Goal: Task Accomplishment & Management: Manage account settings

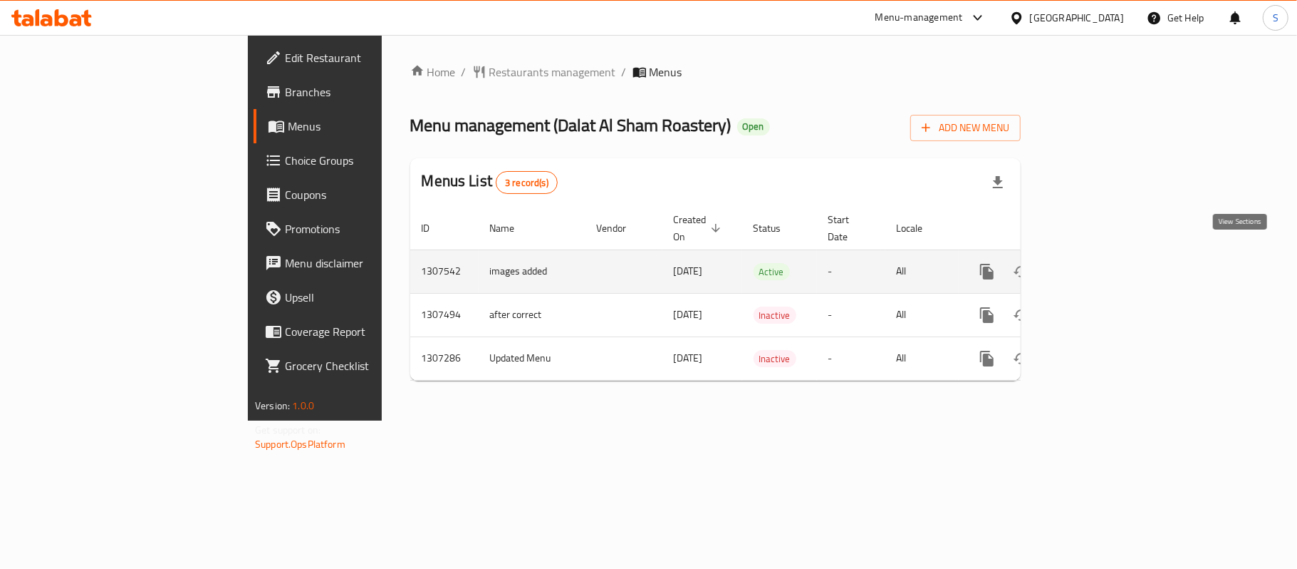
click at [1107, 257] on link "enhanced table" at bounding box center [1090, 271] width 34 height 34
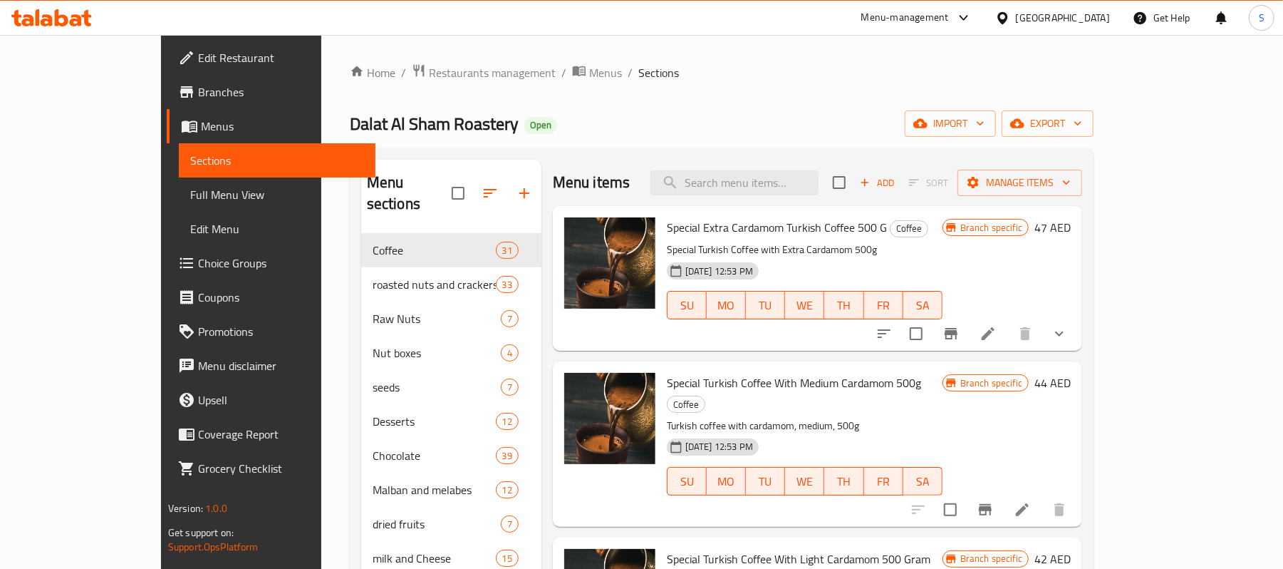
click at [772, 164] on div "Menu items Add Sort Manage items" at bounding box center [817, 183] width 529 height 46
click at [759, 180] on input "search" at bounding box center [734, 182] width 168 height 25
paste input "Smoked Sunflower Seeds 500g"
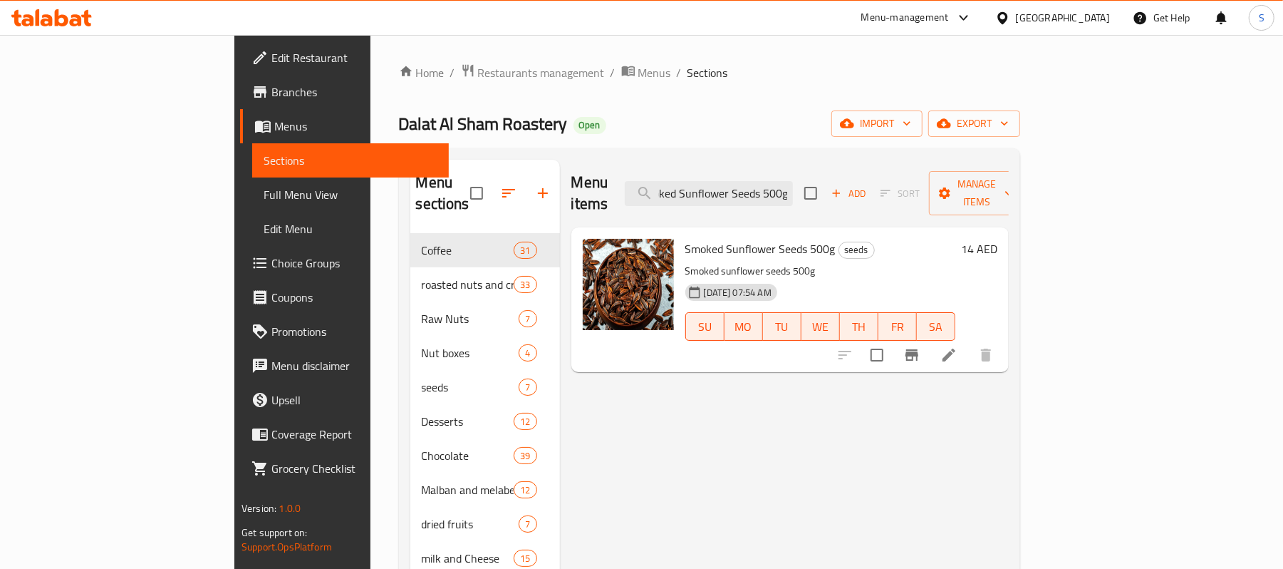
type input "Smoked Sunflower Seeds 500g"
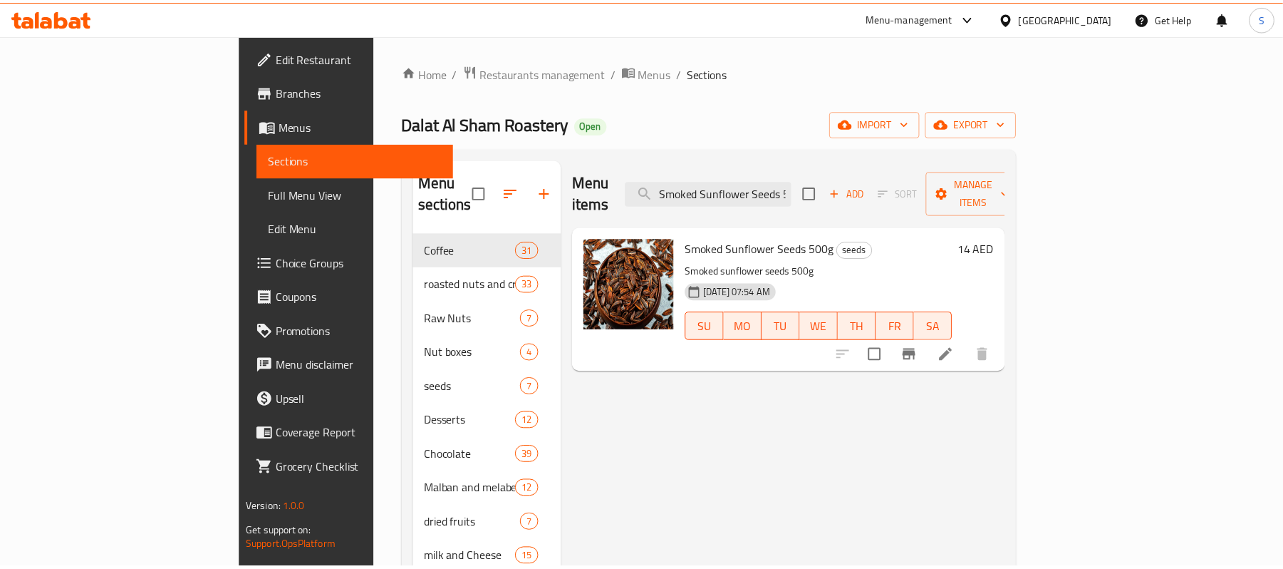
scroll to position [408, 0]
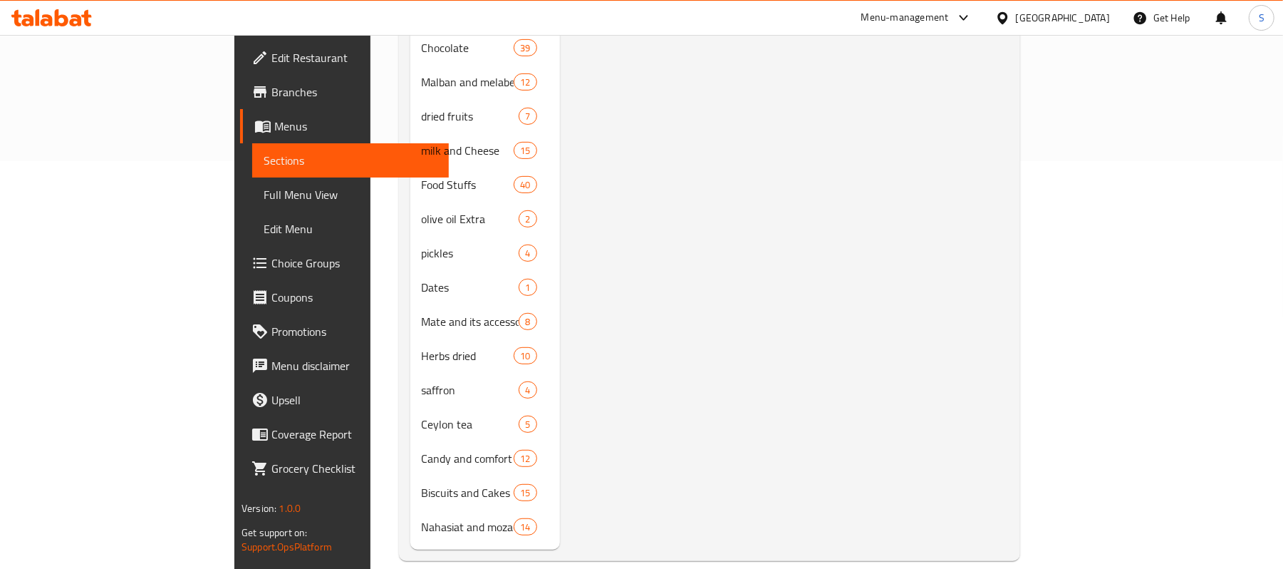
click at [603, 315] on div "Menu items Smoked Sunflower Seeds 500g Add Sort Manage items Smoked Sunflower S…" at bounding box center [784, 150] width 449 height 797
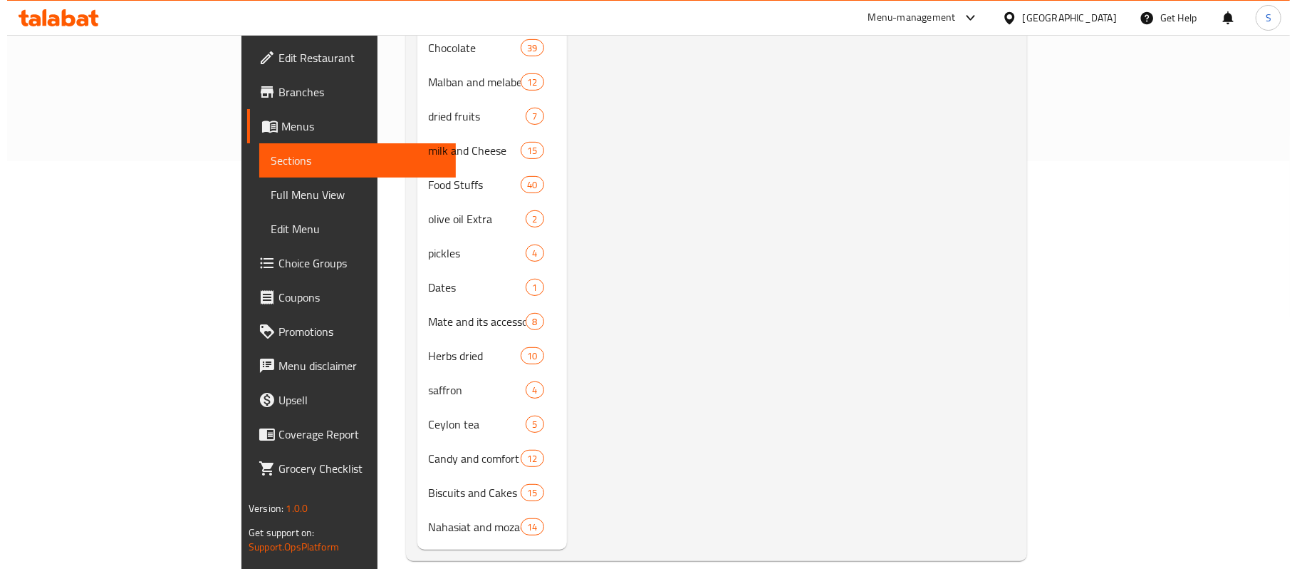
scroll to position [0, 0]
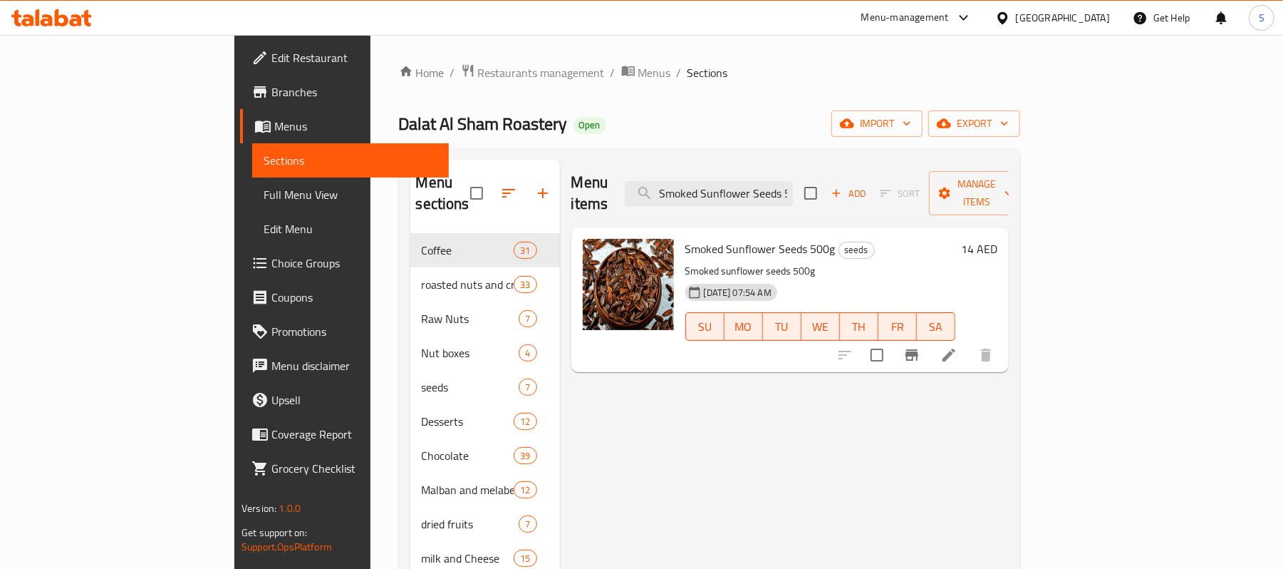
click at [969, 342] on li at bounding box center [949, 355] width 40 height 26
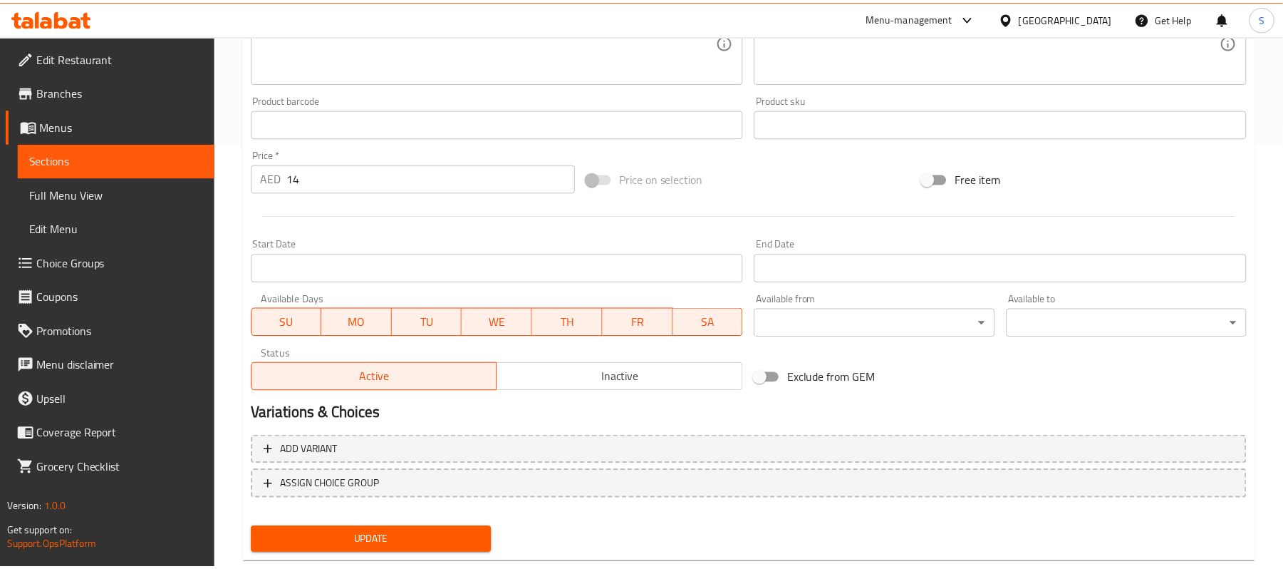
scroll to position [457, 0]
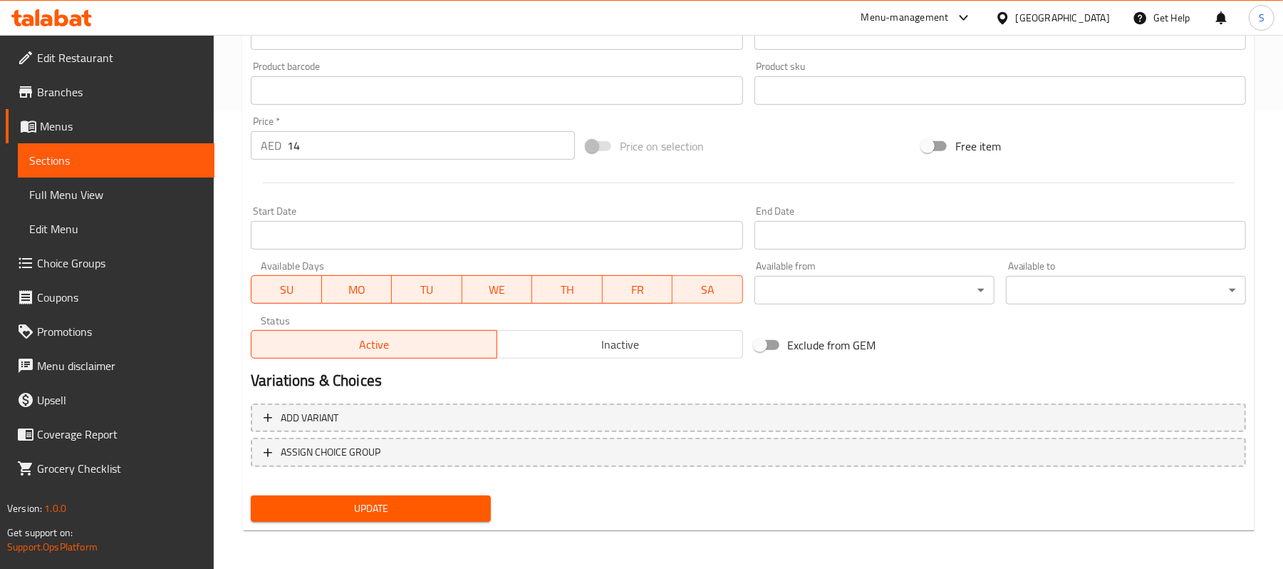
click at [625, 494] on div "Update" at bounding box center [748, 508] width 1007 height 38
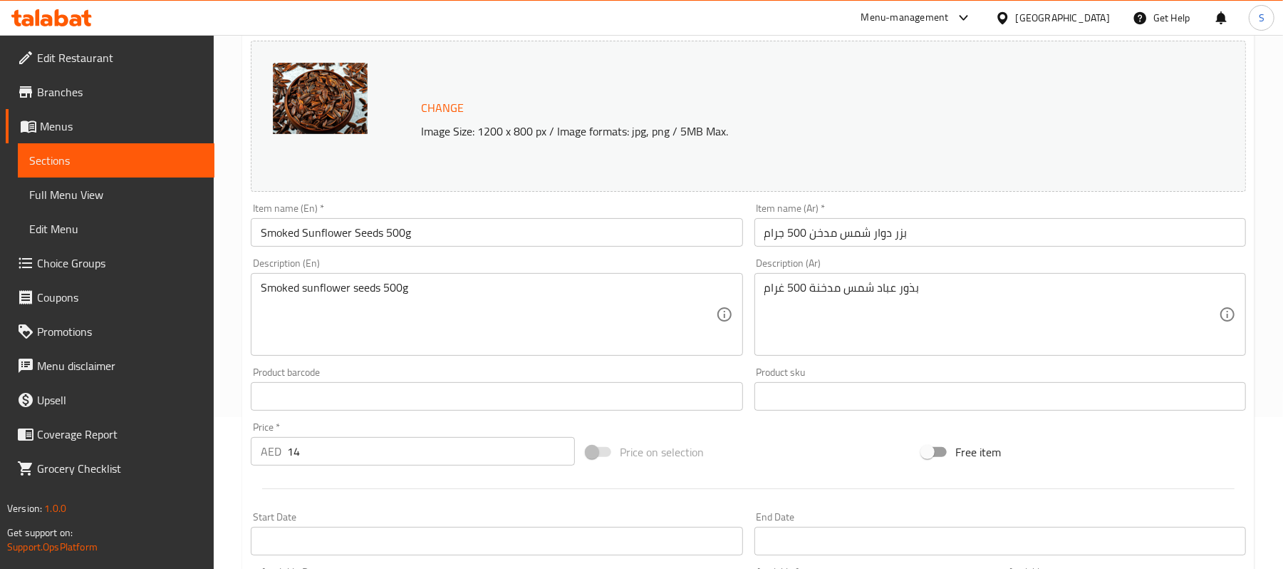
scroll to position [0, 0]
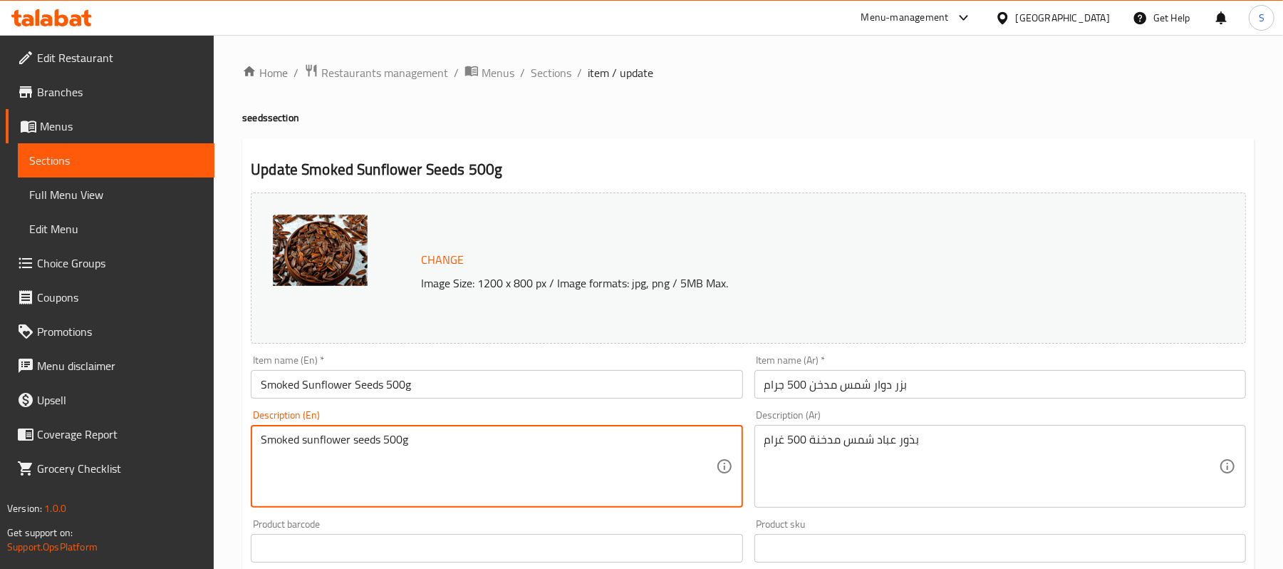
drag, startPoint x: 477, startPoint y: 463, endPoint x: 95, endPoint y: 393, distance: 388.2
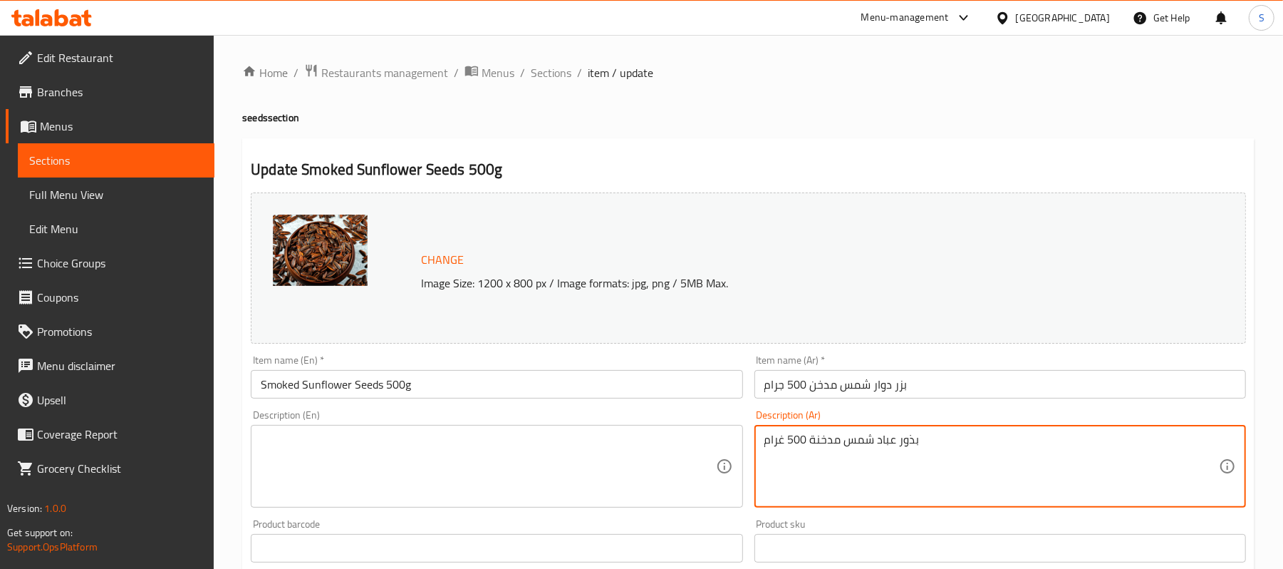
click at [893, 456] on textarea "بذور عباد شمس مدخنة 500 غرام" at bounding box center [991, 466] width 455 height 68
click at [591, 463] on textarea at bounding box center [488, 466] width 455 height 68
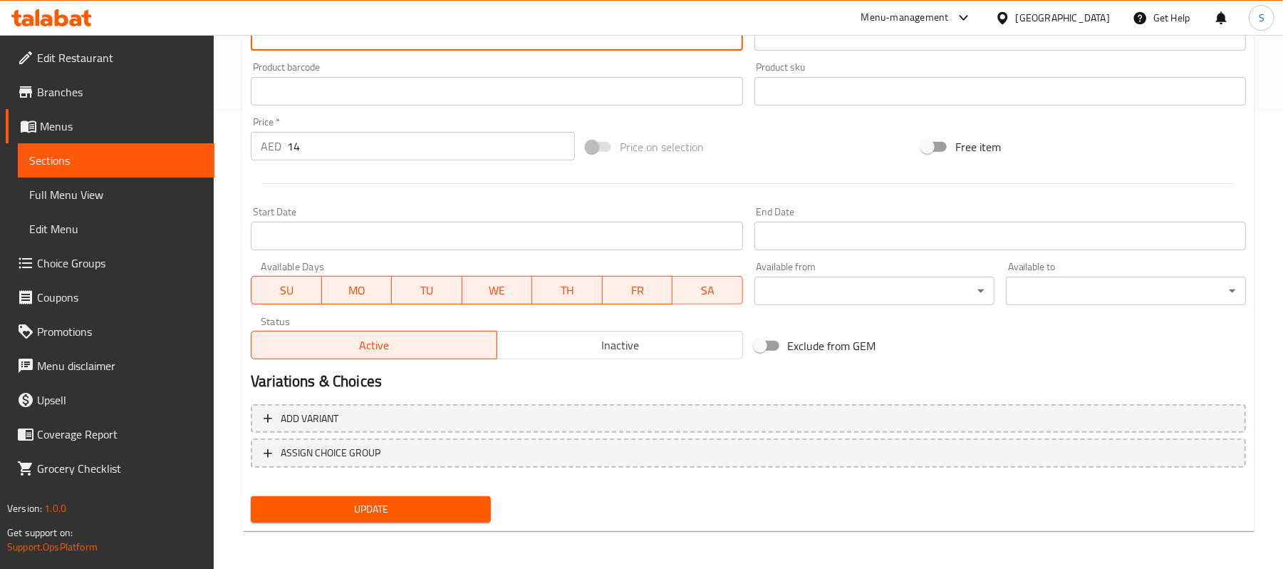
scroll to position [457, 0]
click at [277, 490] on div "Update" at bounding box center [370, 508] width 251 height 38
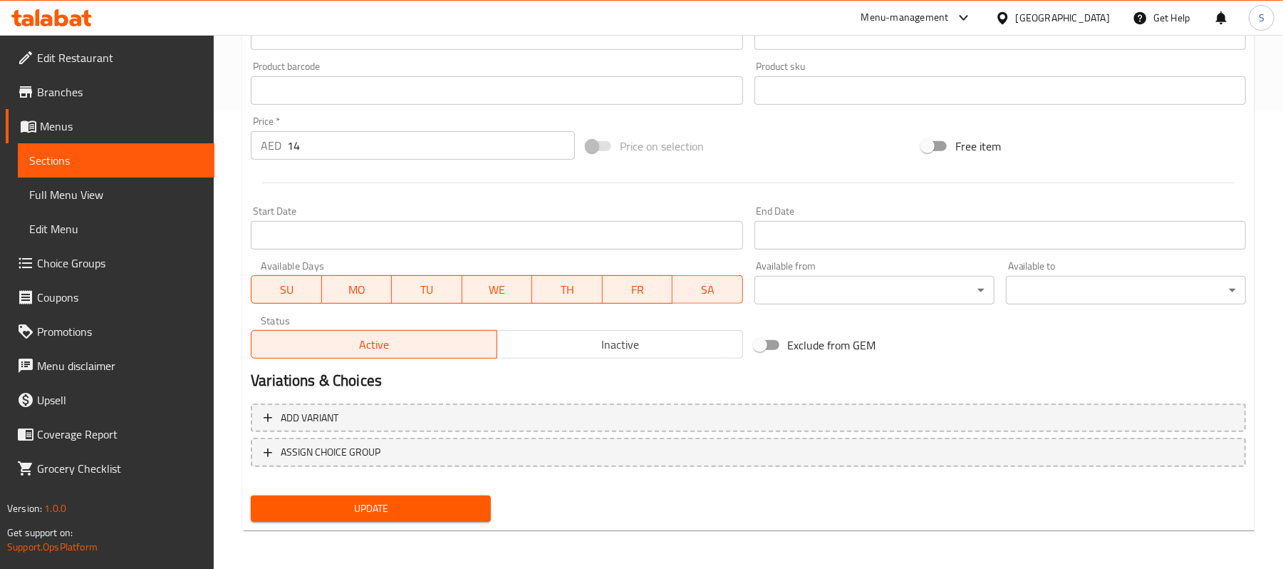
click at [278, 505] on span "Update" at bounding box center [370, 508] width 217 height 18
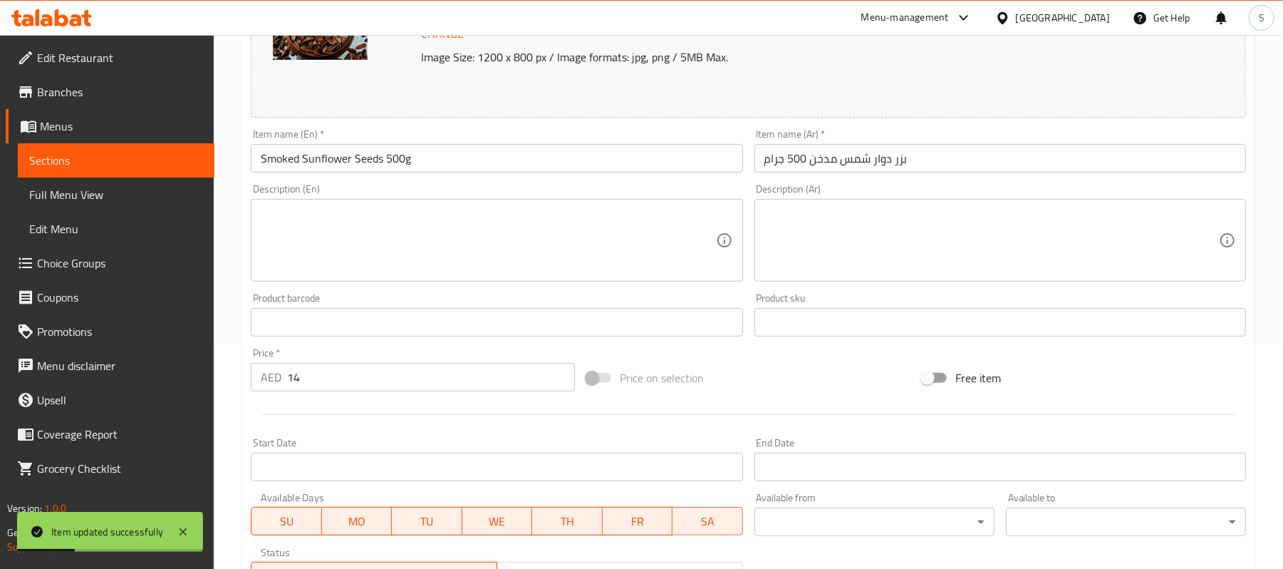
scroll to position [0, 0]
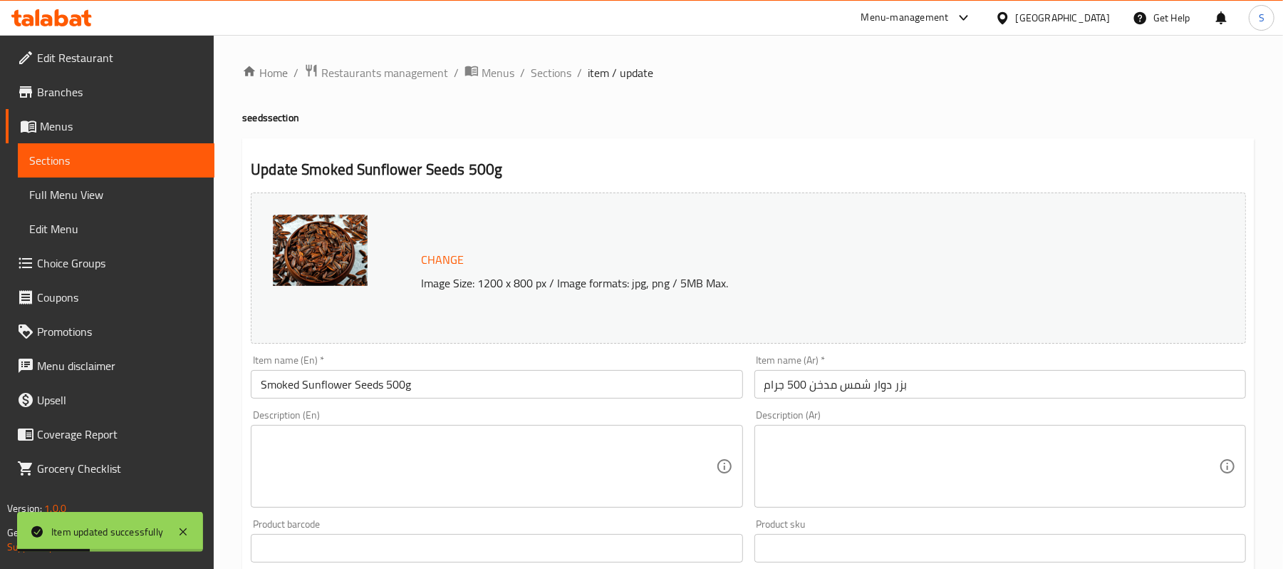
click at [115, 172] on link "Sections" at bounding box center [116, 160] width 197 height 34
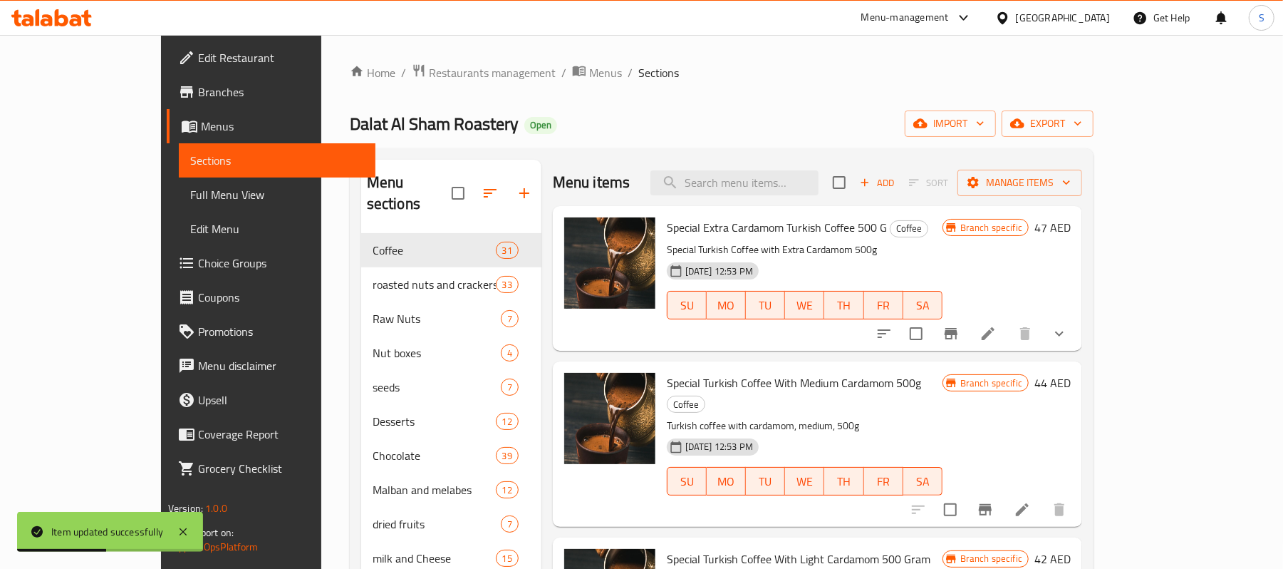
click at [799, 169] on div "Menu items Add Sort Manage items" at bounding box center [817, 183] width 529 height 46
click at [791, 175] on input "search" at bounding box center [734, 182] width 168 height 25
paste input "Smoked Sunflower Seeds 500g"
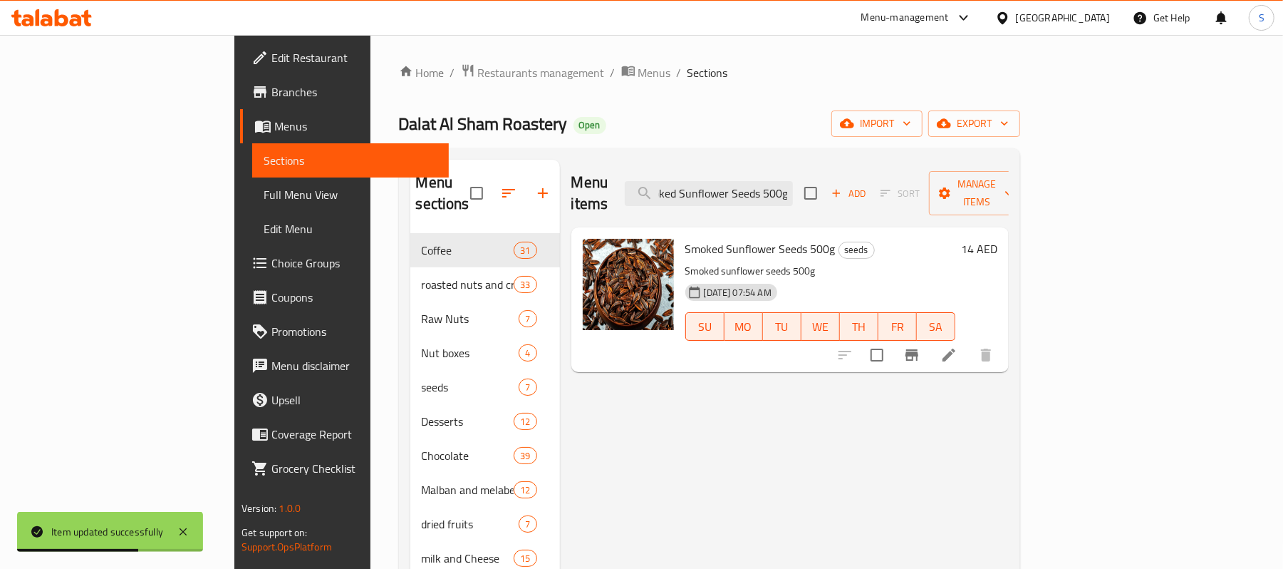
type input "Smoked Sunflower Seeds 500g"
click at [1009, 420] on div "Menu items Smoked Sunflower Seeds 500g Add Sort Manage items Smoked Sunflower S…" at bounding box center [784, 558] width 449 height 797
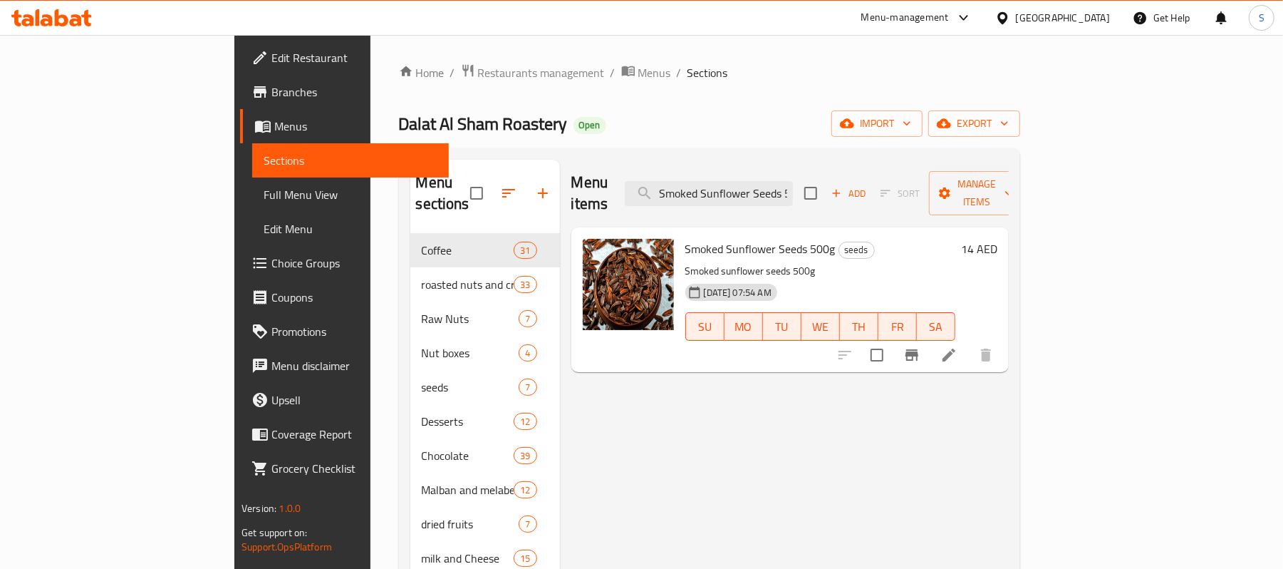
click at [933, 408] on div "Menu items Smoked Sunflower Seeds 500g Add Sort Manage items Smoked Sunflower S…" at bounding box center [784, 558] width 449 height 797
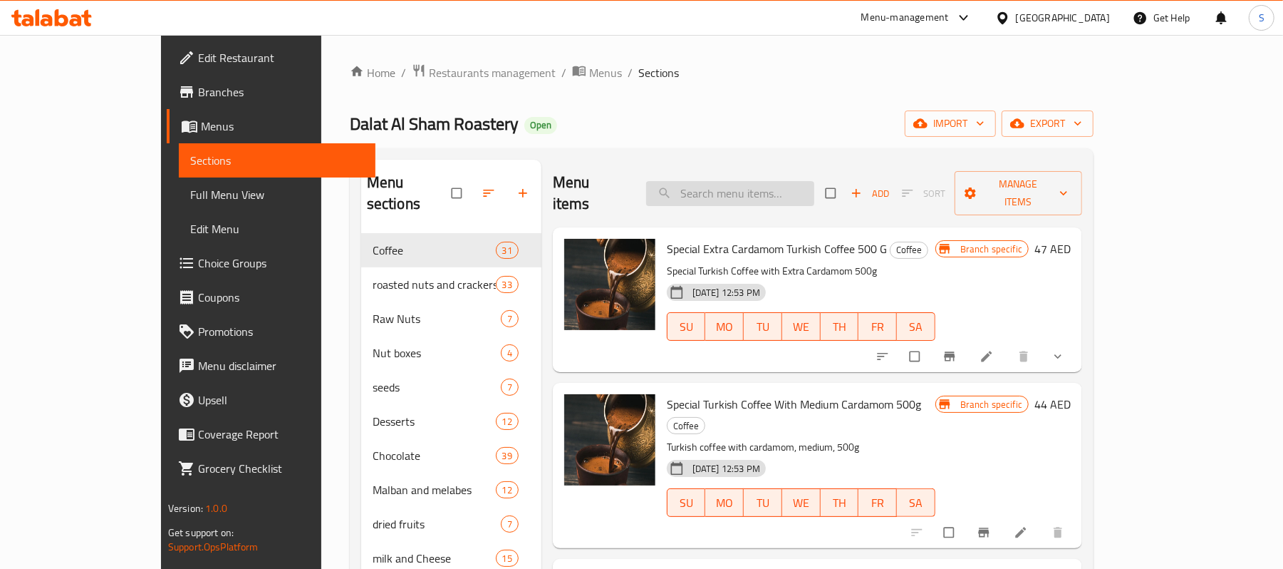
click at [802, 185] on input "search" at bounding box center [730, 193] width 168 height 25
paste input "Smoked Sunflower Seeds 500g"
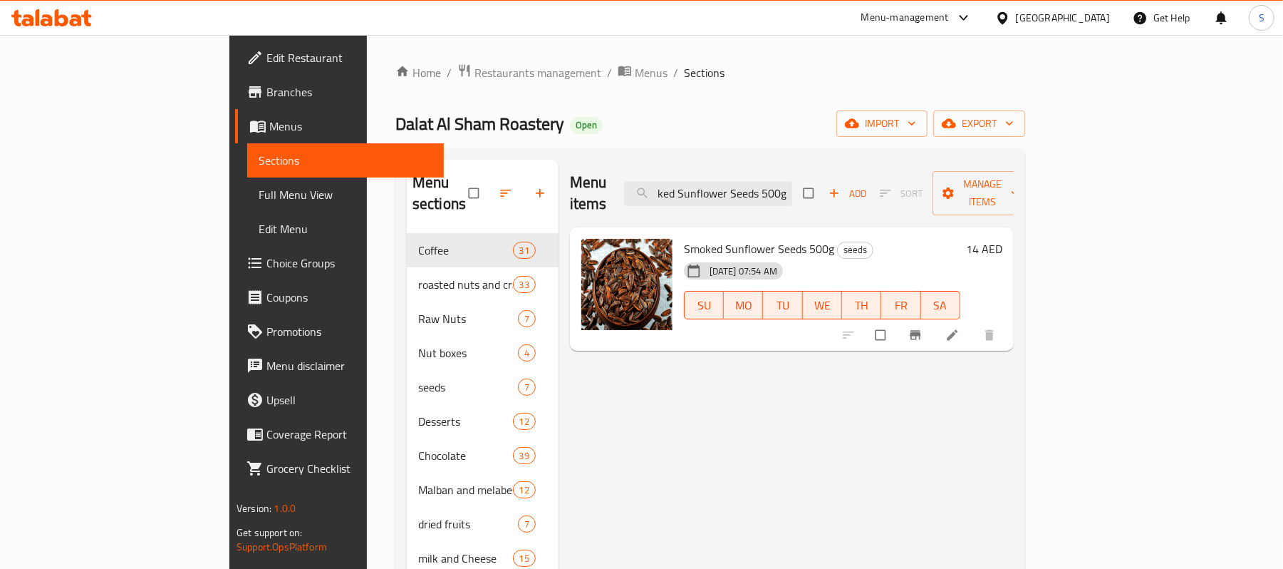
type input "Smoked Sunflower Seeds 500g"
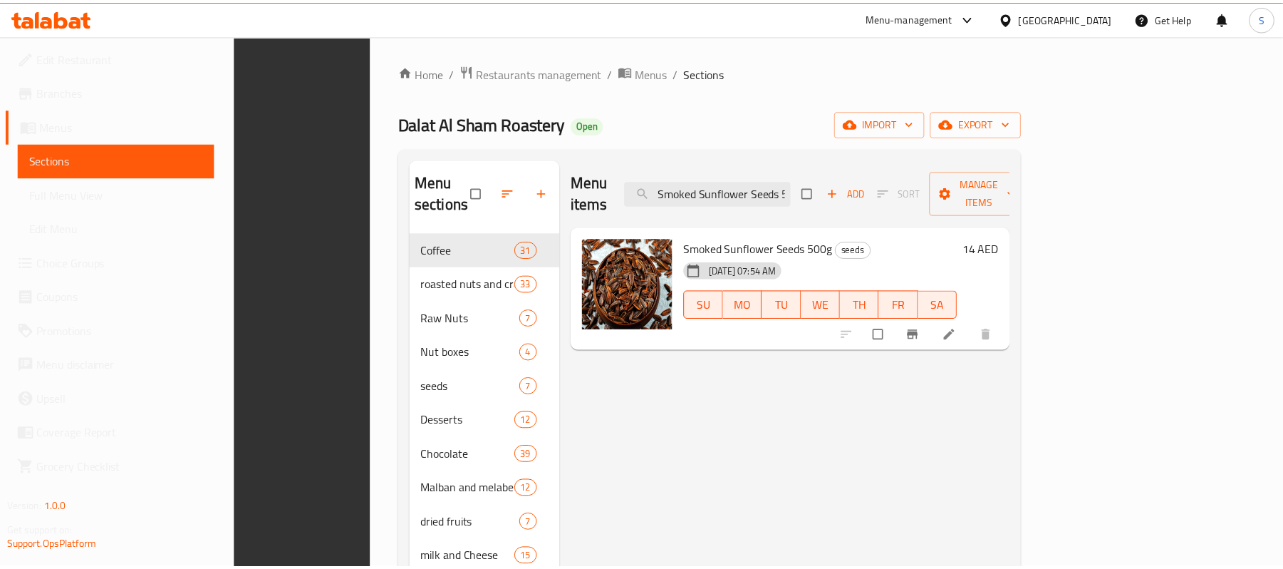
scroll to position [408, 0]
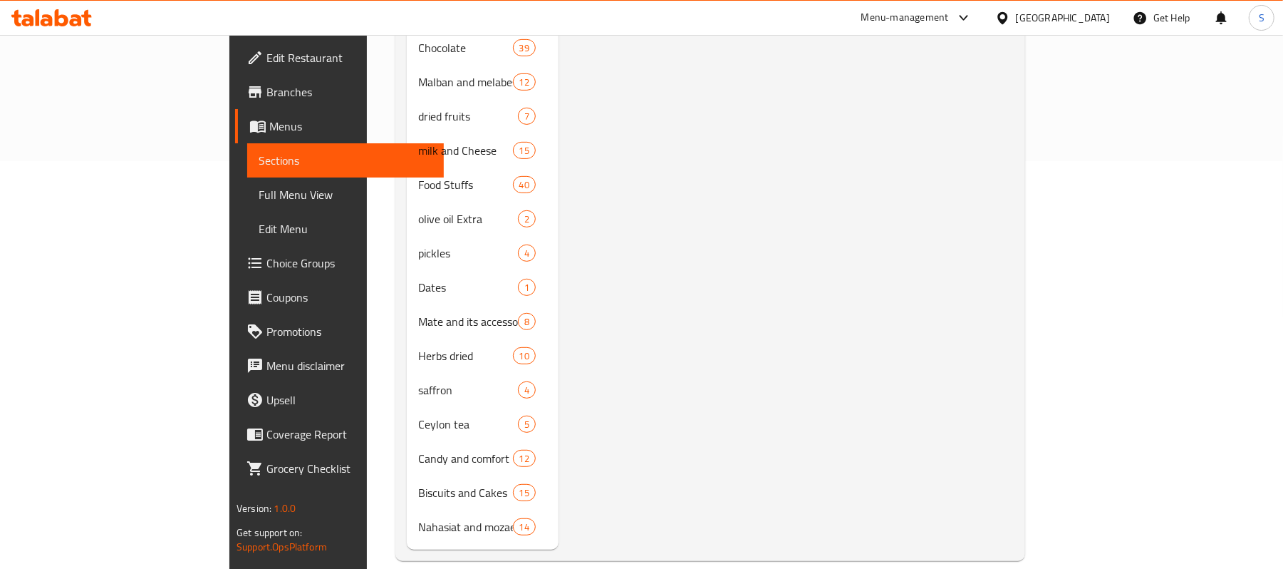
click at [610, 311] on div "Menu items Smoked Sunflower Seeds 500g Add Sort Manage items Smoked Sunflower S…" at bounding box center [786, 150] width 455 height 797
click at [787, 209] on div "Menu items Smoked Sunflower Seeds 500g Add Sort Manage items Smoked Sunflower S…" at bounding box center [786, 150] width 455 height 797
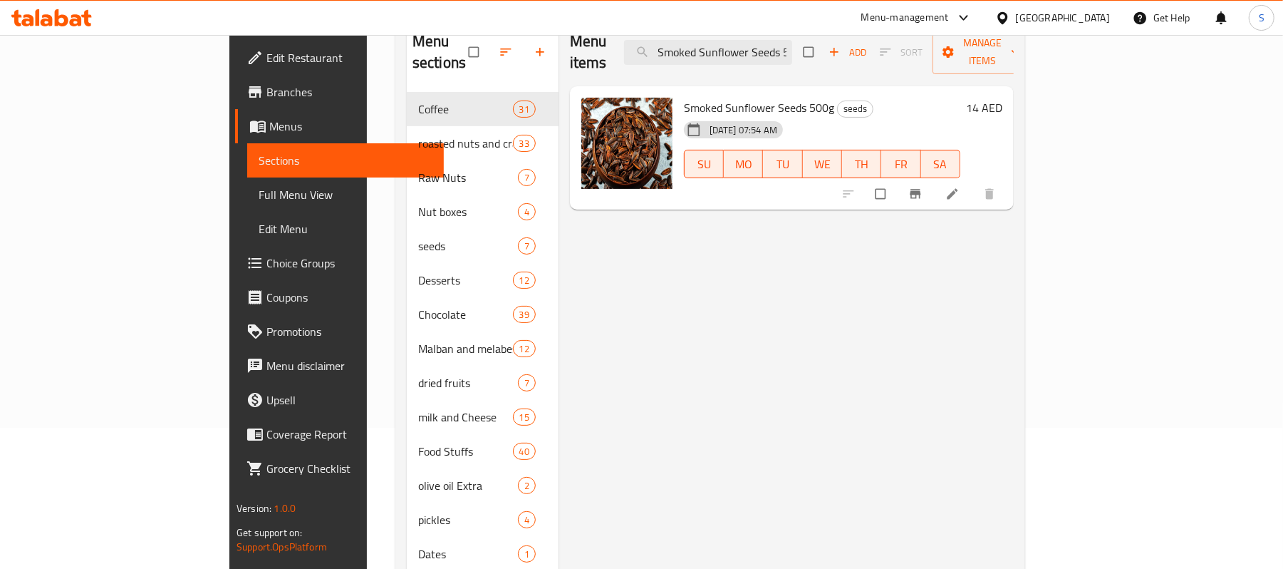
scroll to position [0, 0]
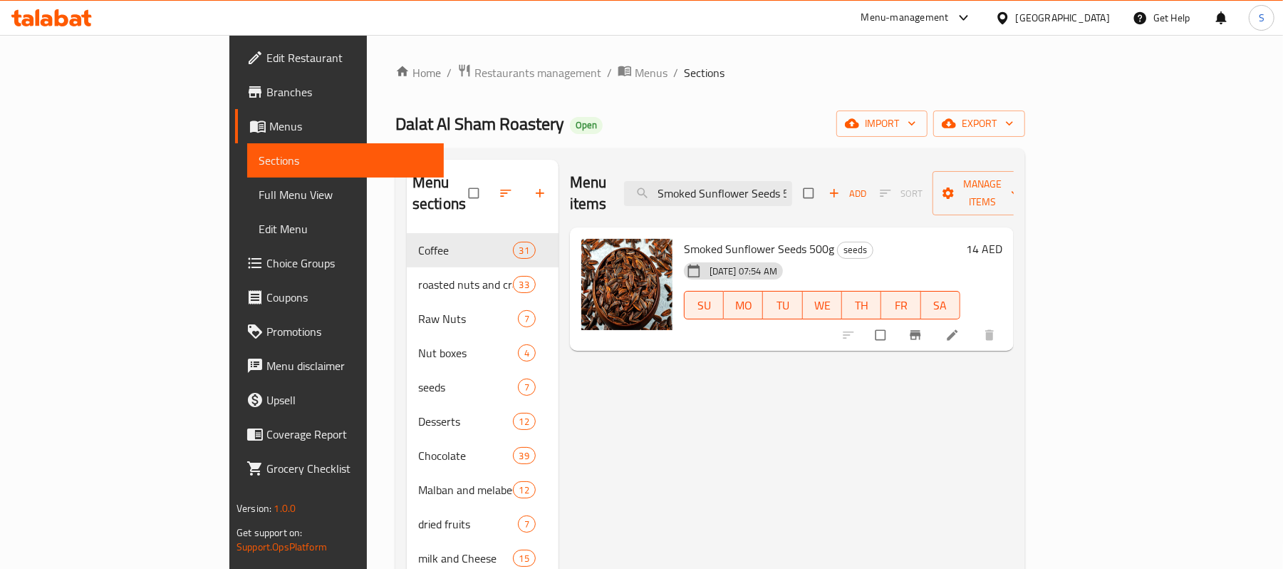
click at [768, 427] on div "Menu items Smoked Sunflower Seeds 500g Add Sort Manage items Smoked Sunflower S…" at bounding box center [786, 558] width 455 height 797
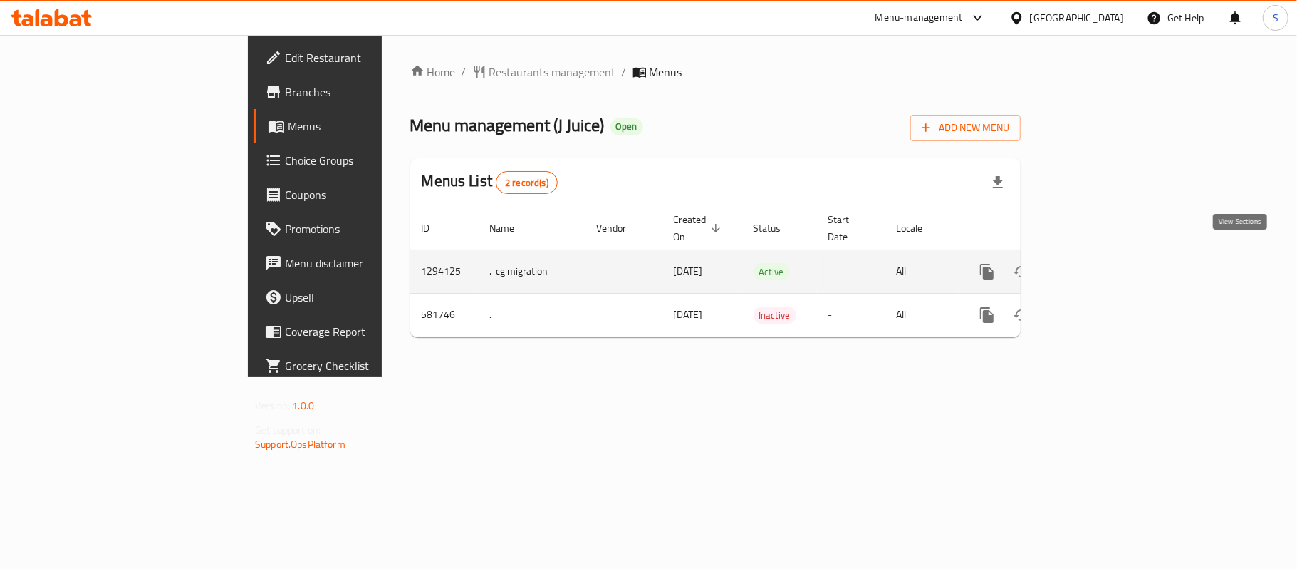
click at [1107, 254] on link "enhanced table" at bounding box center [1090, 271] width 34 height 34
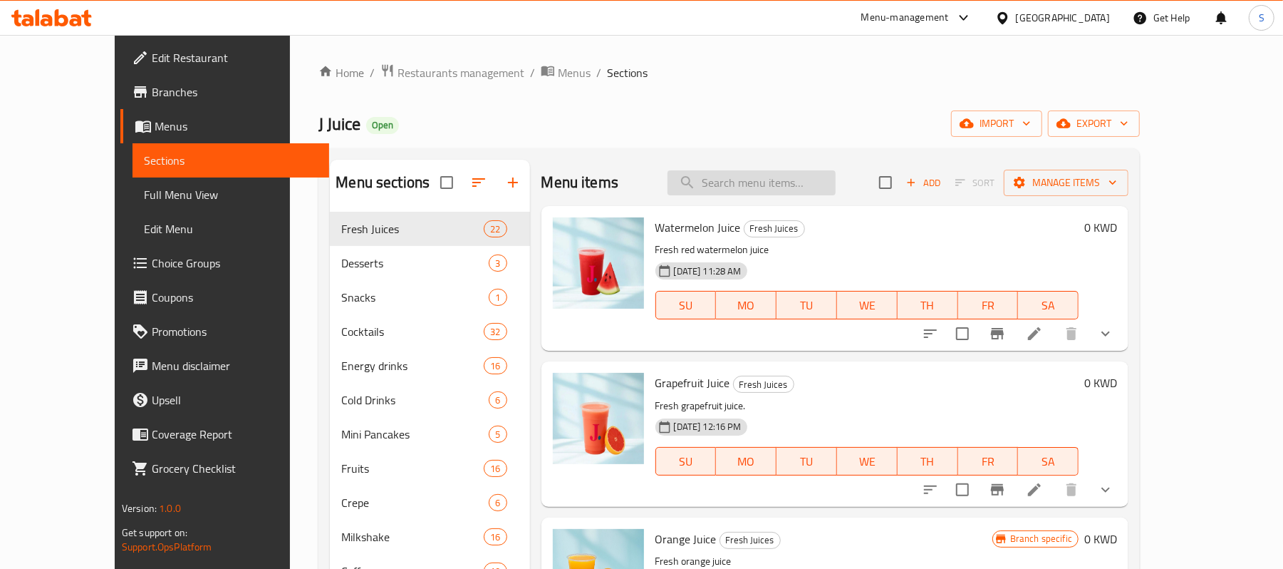
click at [802, 178] on input "search" at bounding box center [752, 182] width 168 height 25
paste input "Farghaly Juice"
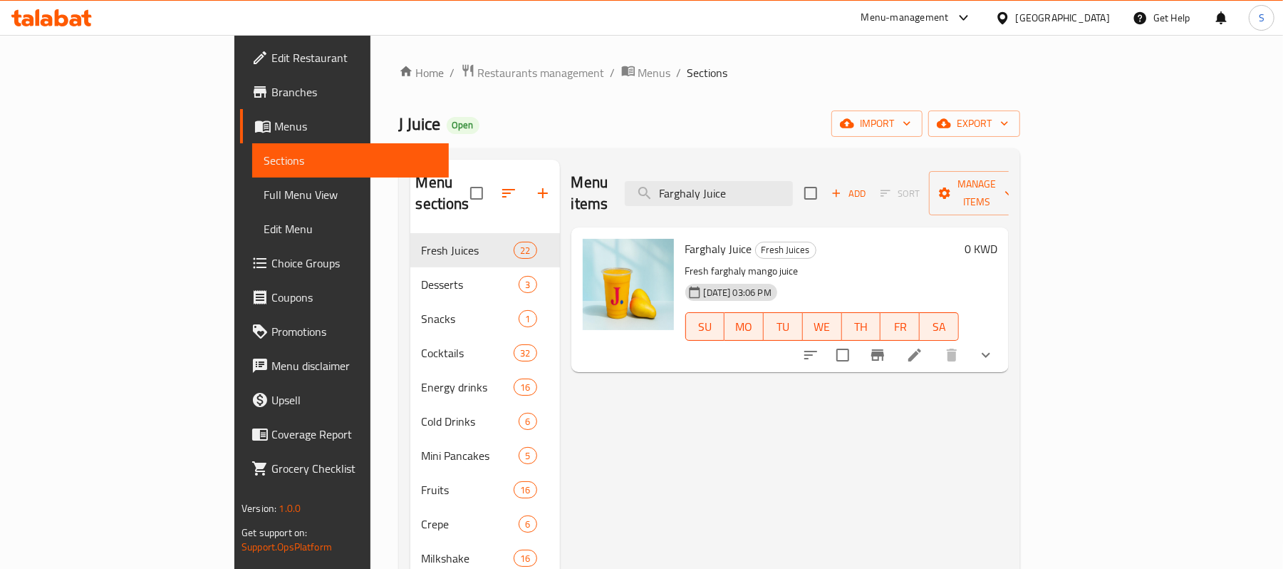
type input "Farghaly Juice"
click at [923, 346] on icon at bounding box center [914, 354] width 17 height 17
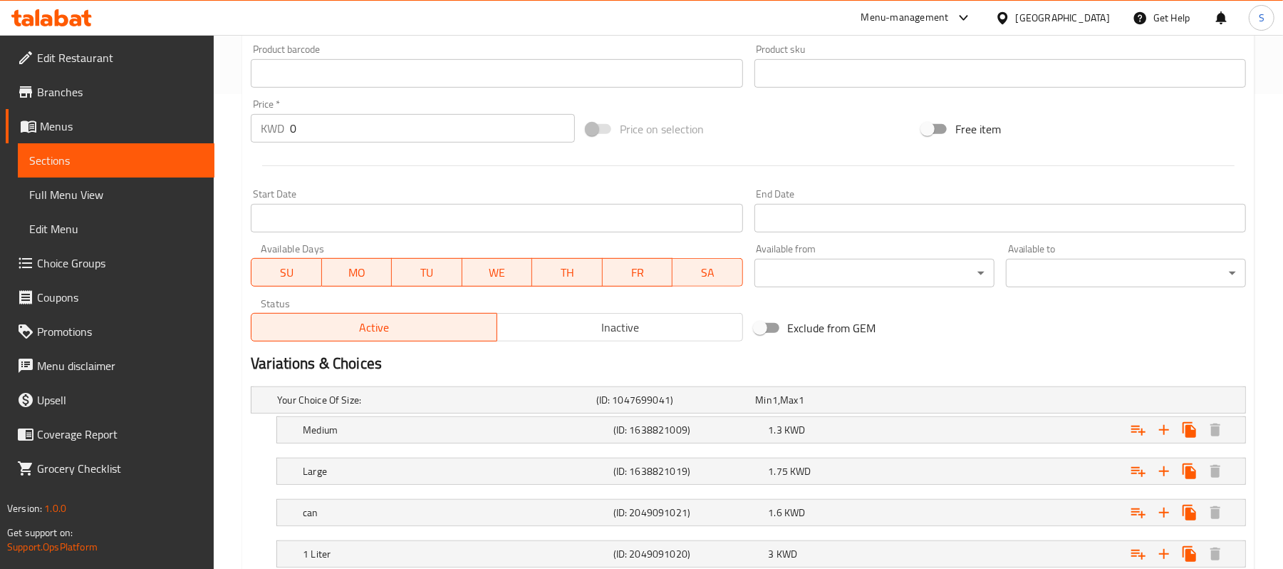
scroll to position [576, 0]
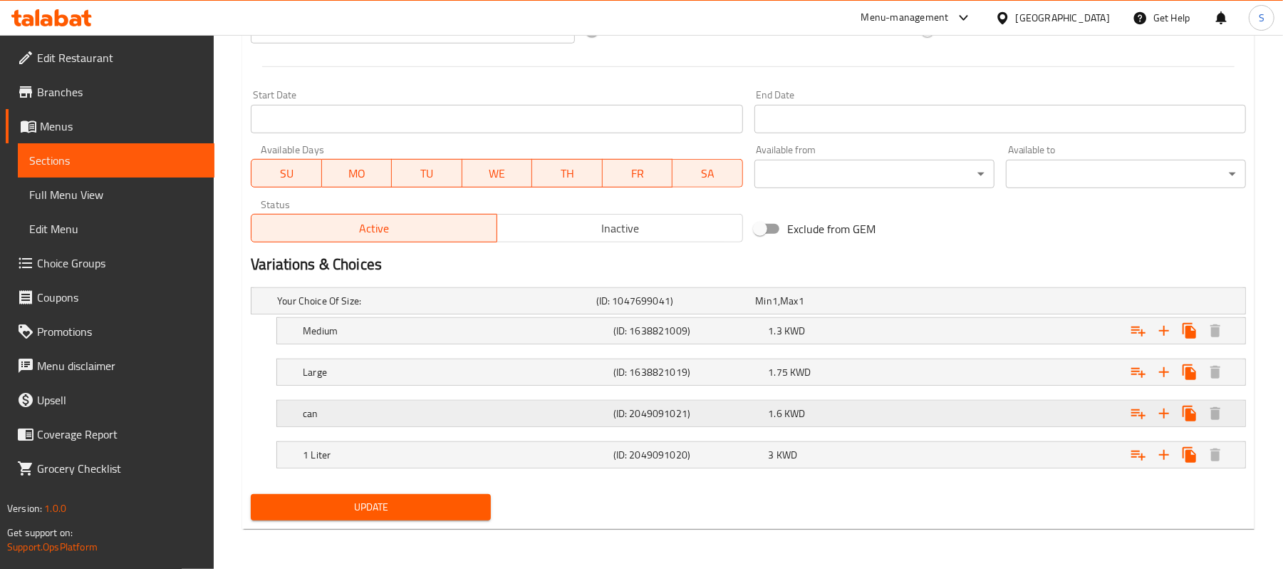
click at [403, 415] on h5 "can" at bounding box center [455, 413] width 305 height 14
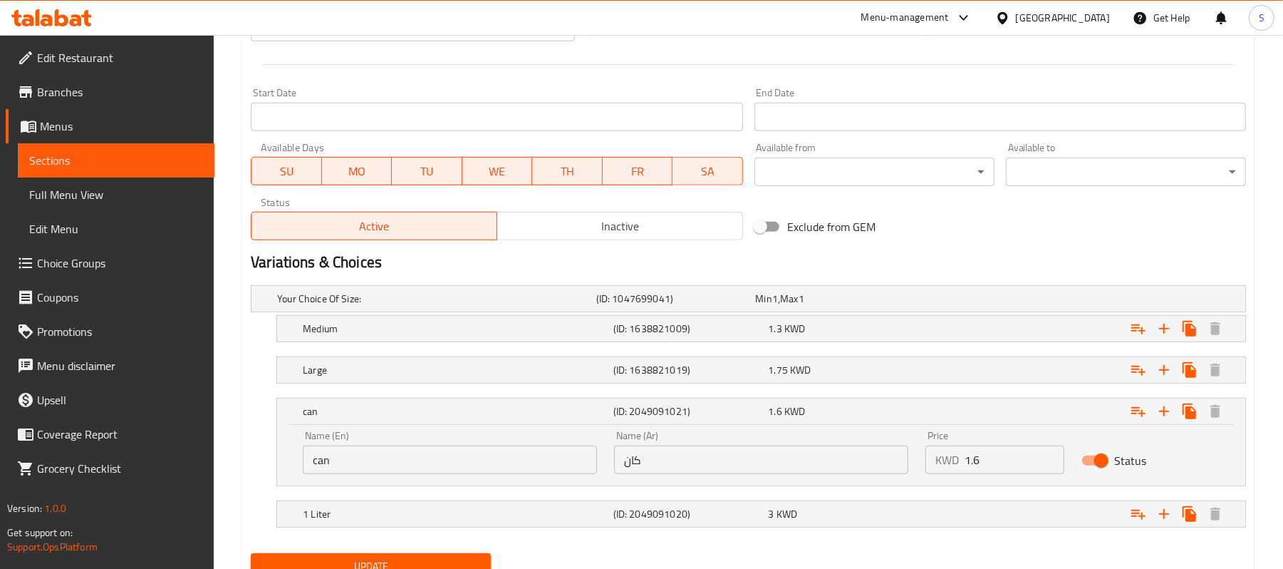
click at [700, 470] on input "كان" at bounding box center [761, 459] width 294 height 28
type input "u"
type input "علبة"
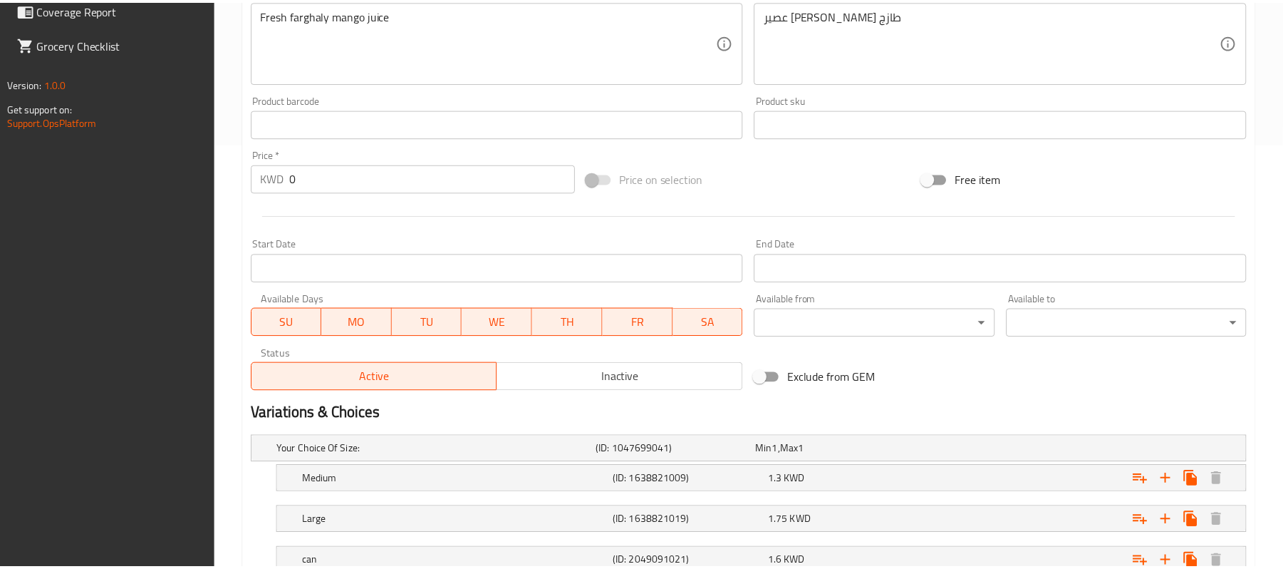
scroll to position [637, 0]
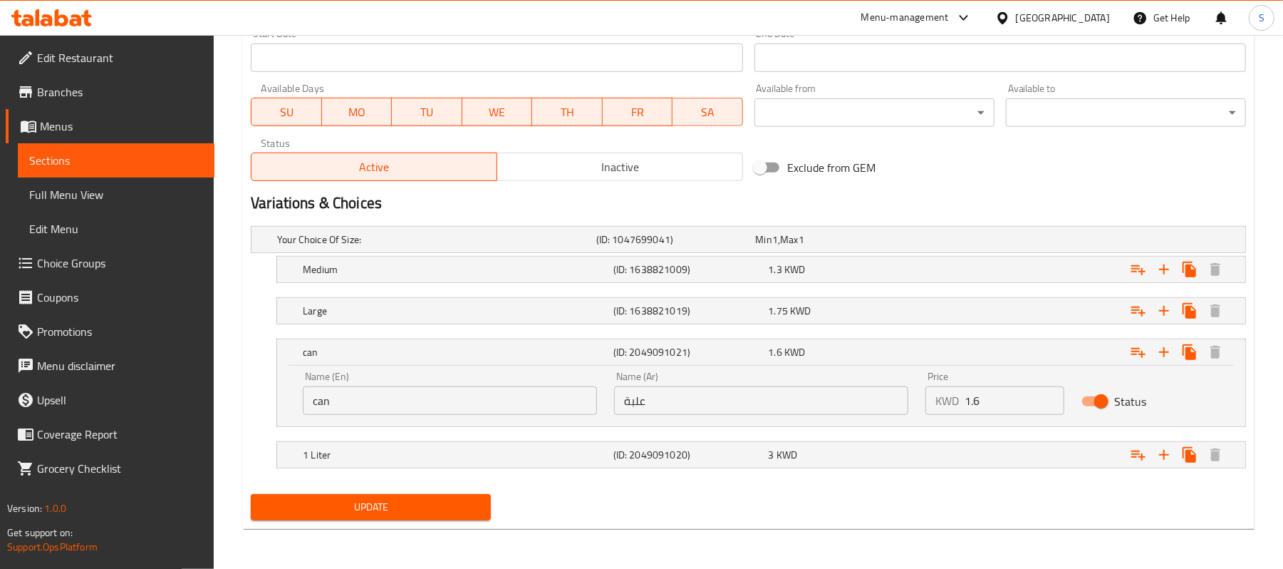
click at [715, 508] on div "Update" at bounding box center [748, 507] width 1007 height 38
click at [688, 395] on input "علبة" at bounding box center [761, 400] width 294 height 28
click at [368, 394] on input "can" at bounding box center [450, 400] width 294 height 28
click at [403, 504] on span "Update" at bounding box center [370, 507] width 217 height 18
click at [608, 467] on div "1 Liter (ID: 2049091020) 3 KWD" at bounding box center [765, 454] width 931 height 31
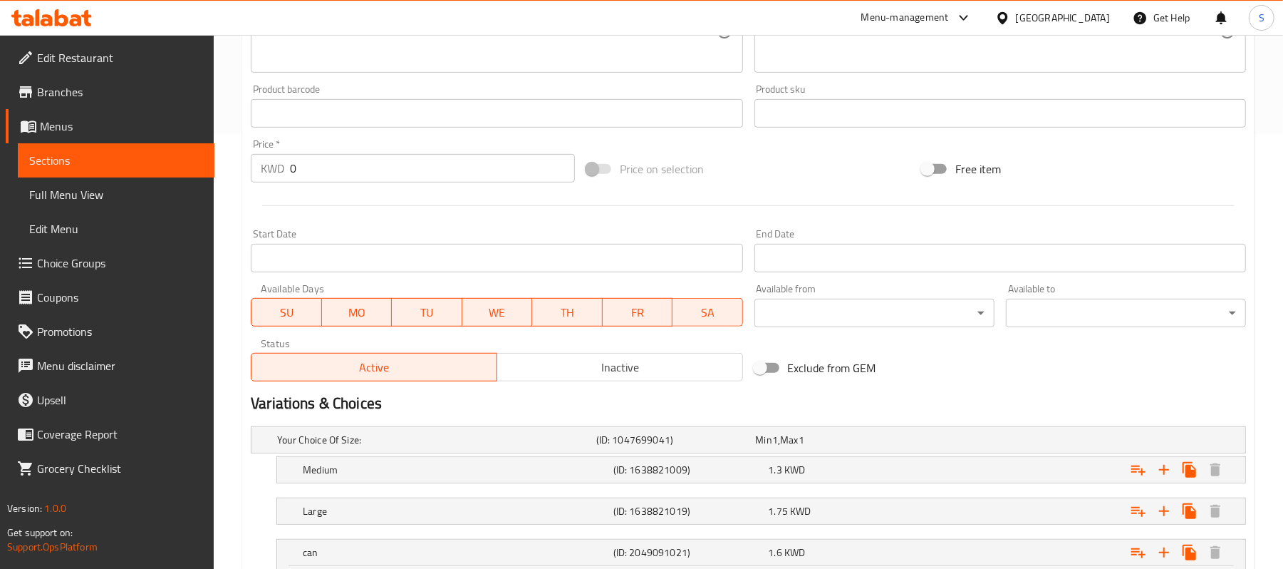
scroll to position [162, 0]
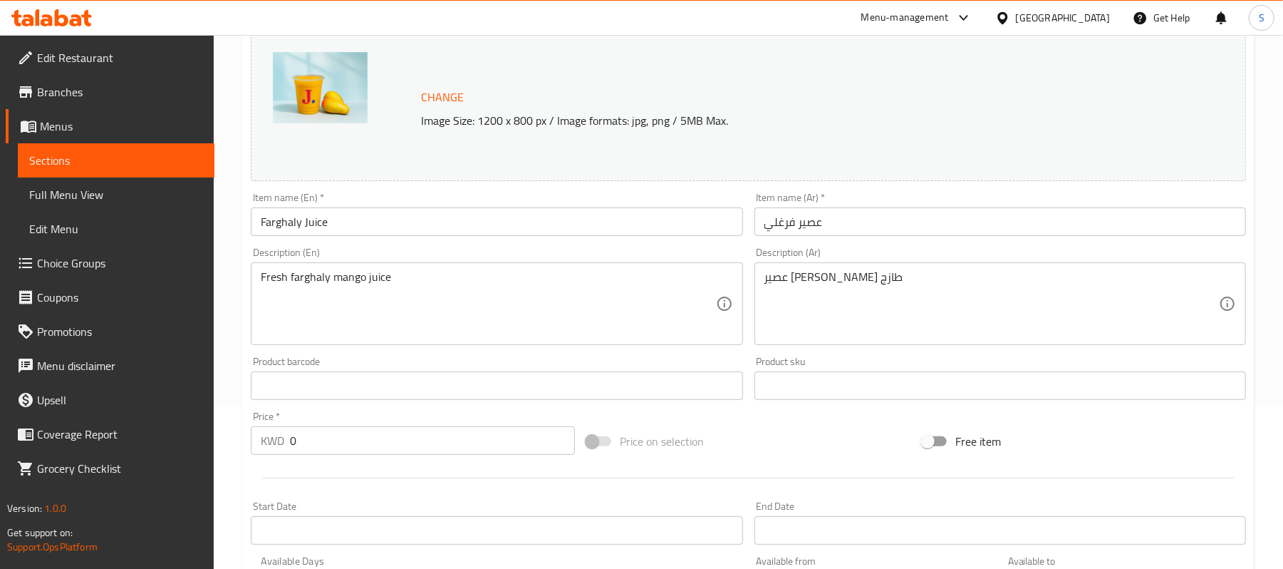
click at [47, 168] on span "Sections" at bounding box center [116, 160] width 174 height 17
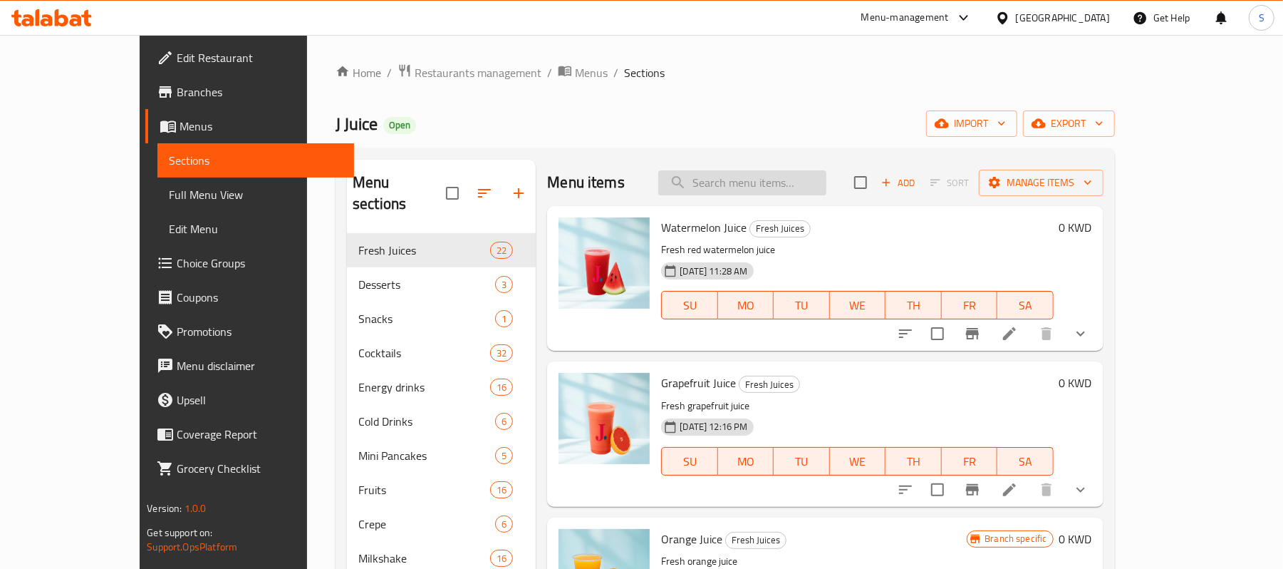
click at [792, 192] on input "search" at bounding box center [742, 182] width 168 height 25
paste input "Guava Juice"
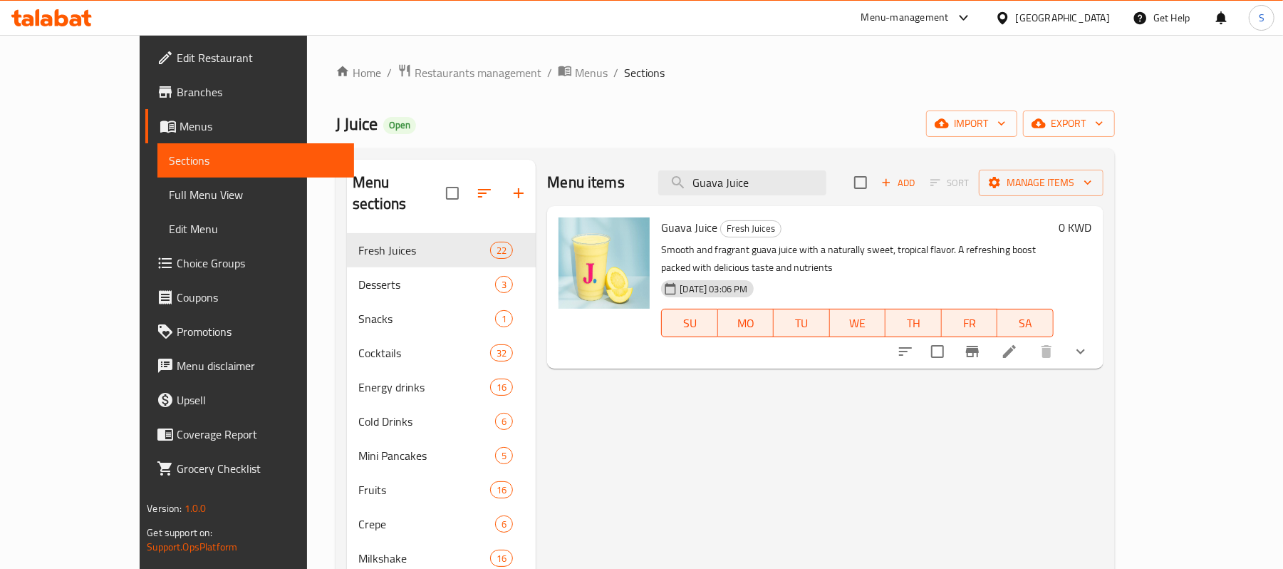
type input "Guava Juice"
click at [1018, 343] on icon at bounding box center [1009, 351] width 17 height 17
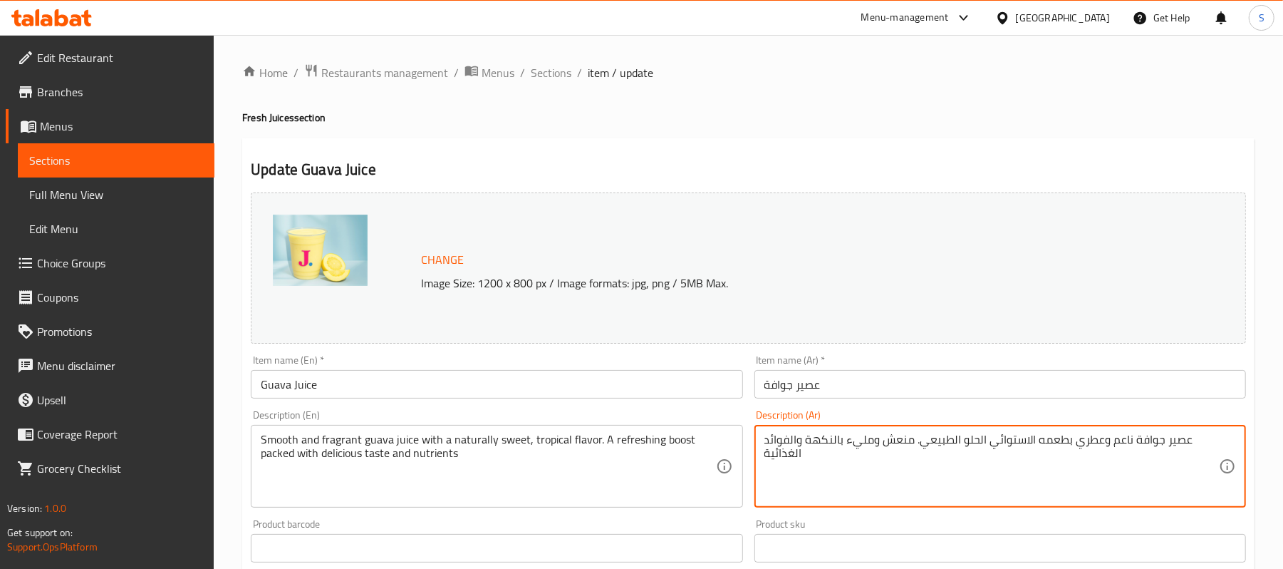
click at [785, 437] on textarea "عصير جوافة ناعم وعطري بطعمه الاستوائي الحلو الطبيعي. منعش ومليء بالنكهة والفوائ…" at bounding box center [991, 466] width 455 height 68
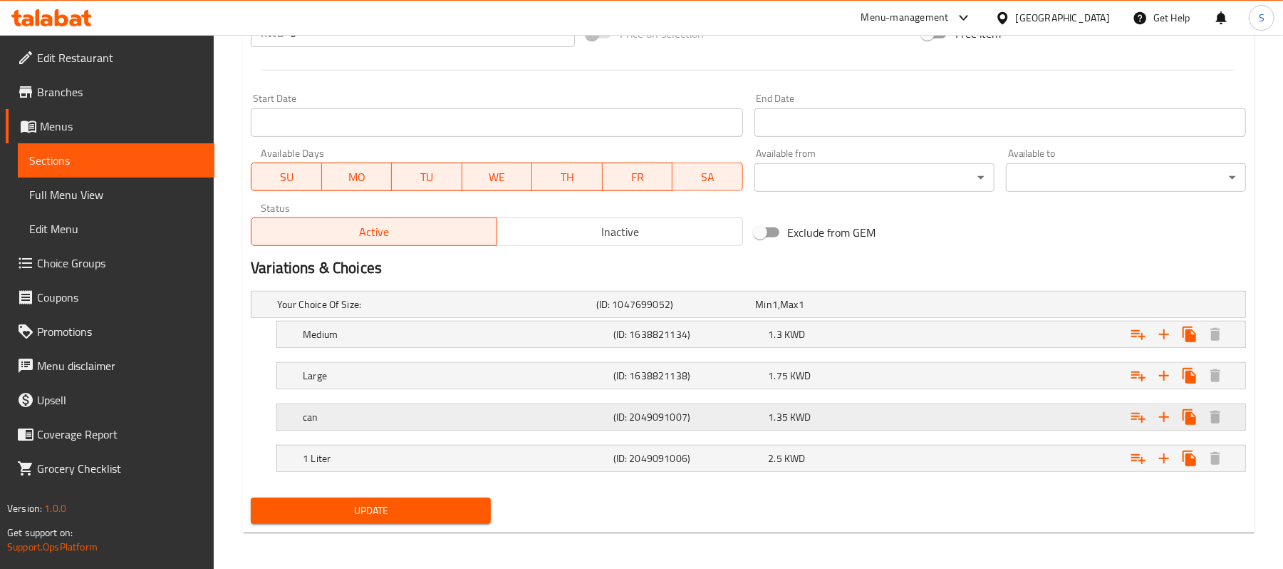
click at [448, 416] on h5 "can" at bounding box center [455, 417] width 305 height 14
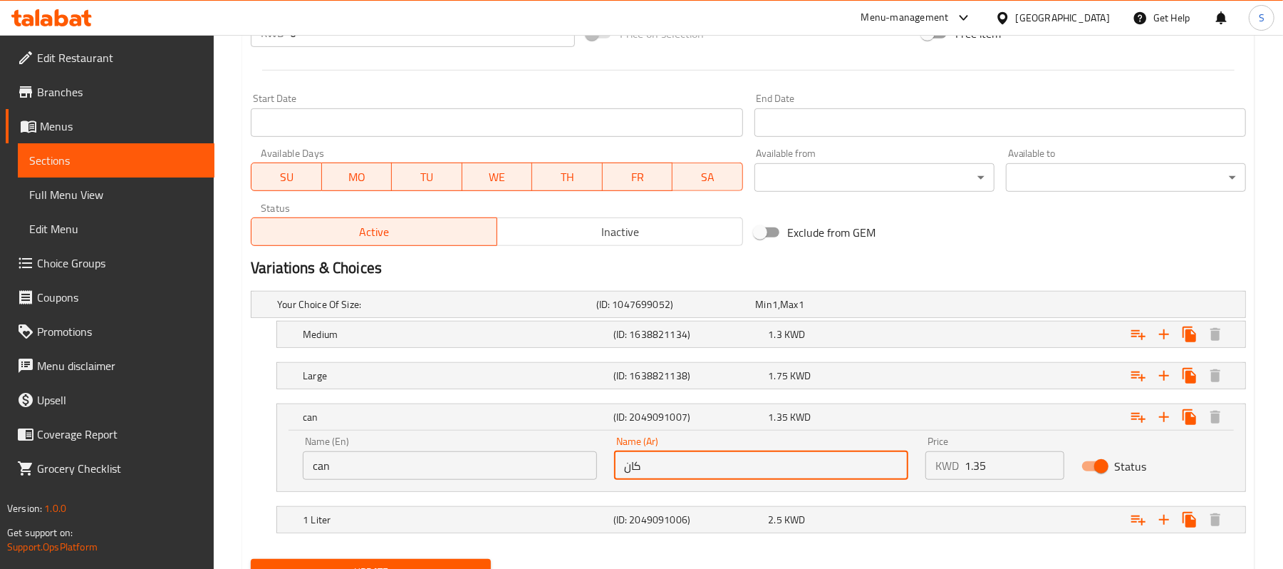
click at [761, 459] on input "كان" at bounding box center [761, 465] width 294 height 28
type input "l"
type input "علبة"
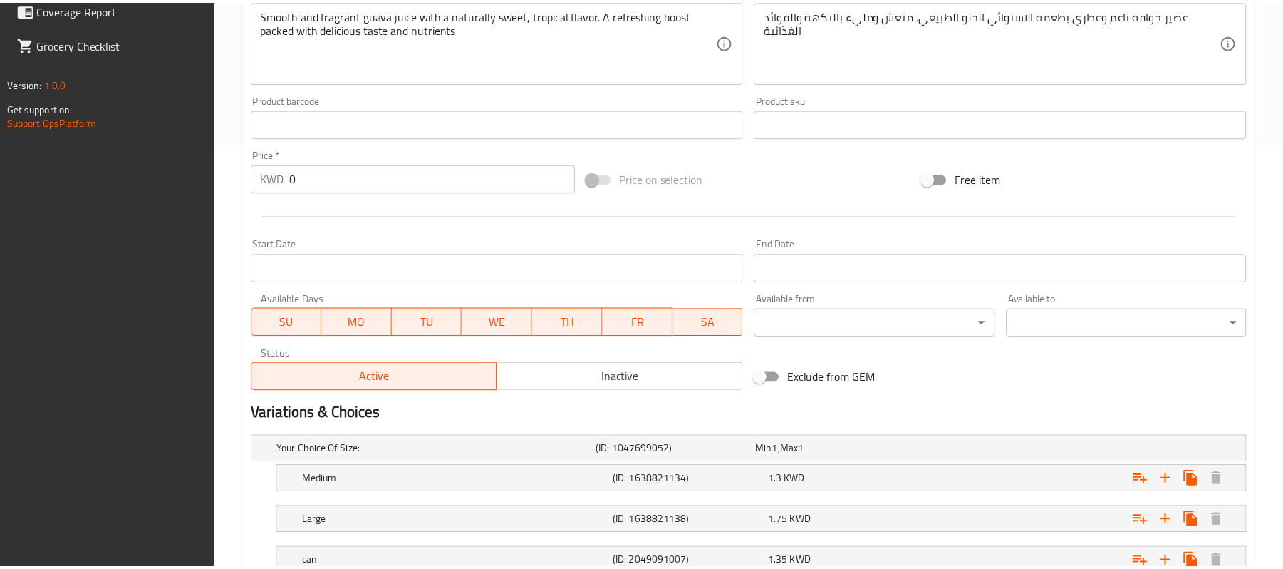
scroll to position [637, 0]
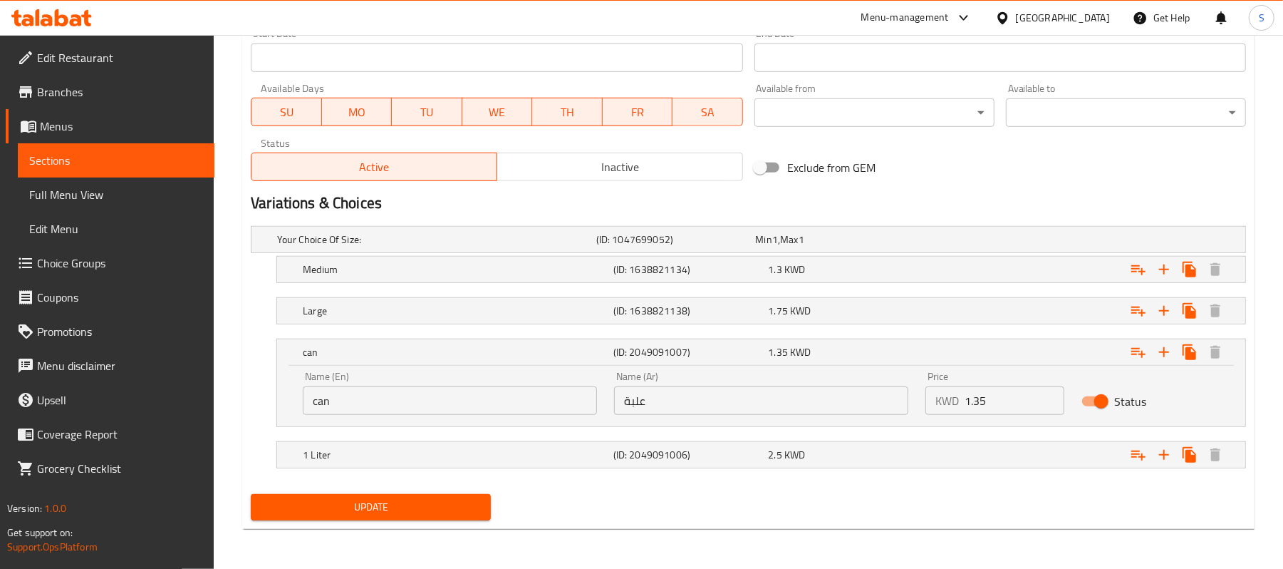
click at [391, 513] on span "Update" at bounding box center [370, 507] width 217 height 18
